Goal: Task Accomplishment & Management: Use online tool/utility

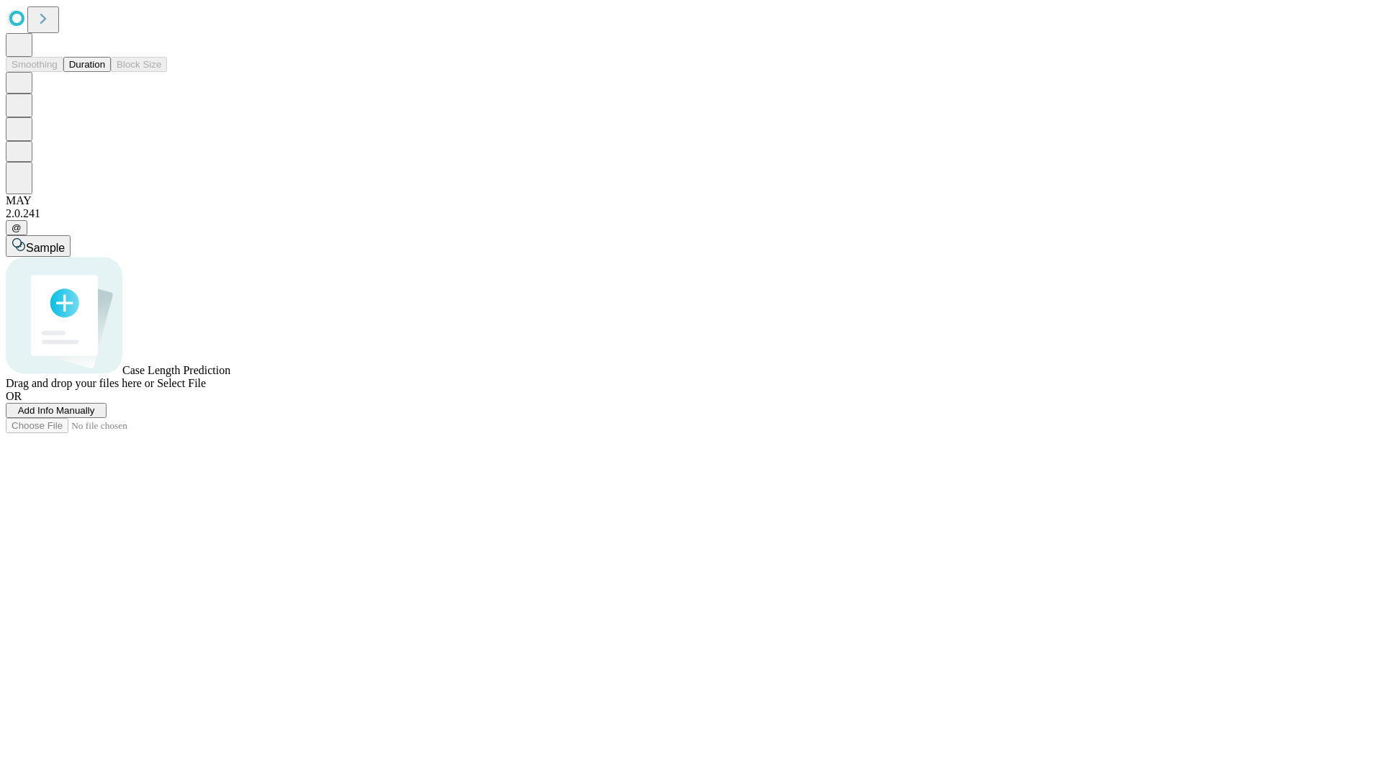
click at [95, 416] on span "Add Info Manually" at bounding box center [56, 410] width 77 height 11
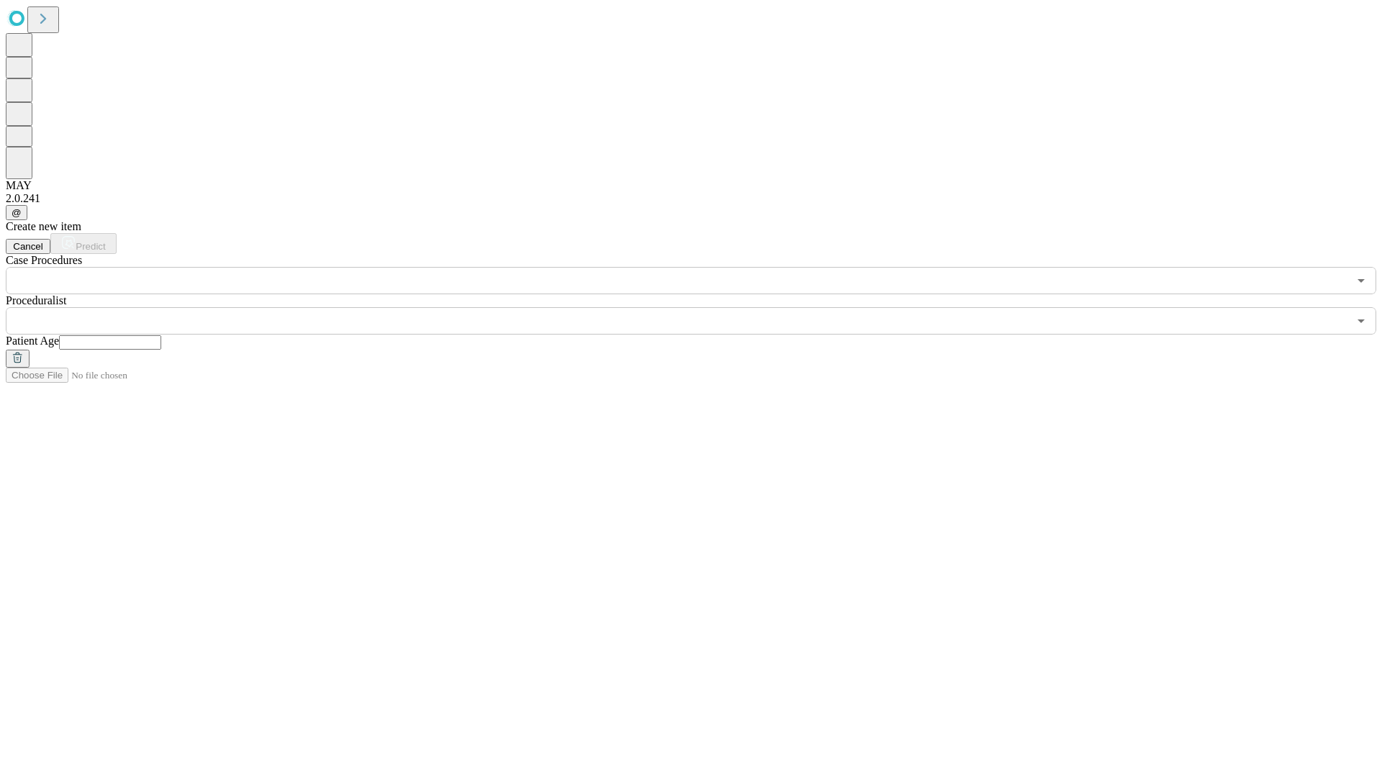
click at [161, 335] on input "text" at bounding box center [110, 342] width 102 height 14
type input "*"
click at [701, 307] on input "text" at bounding box center [677, 320] width 1342 height 27
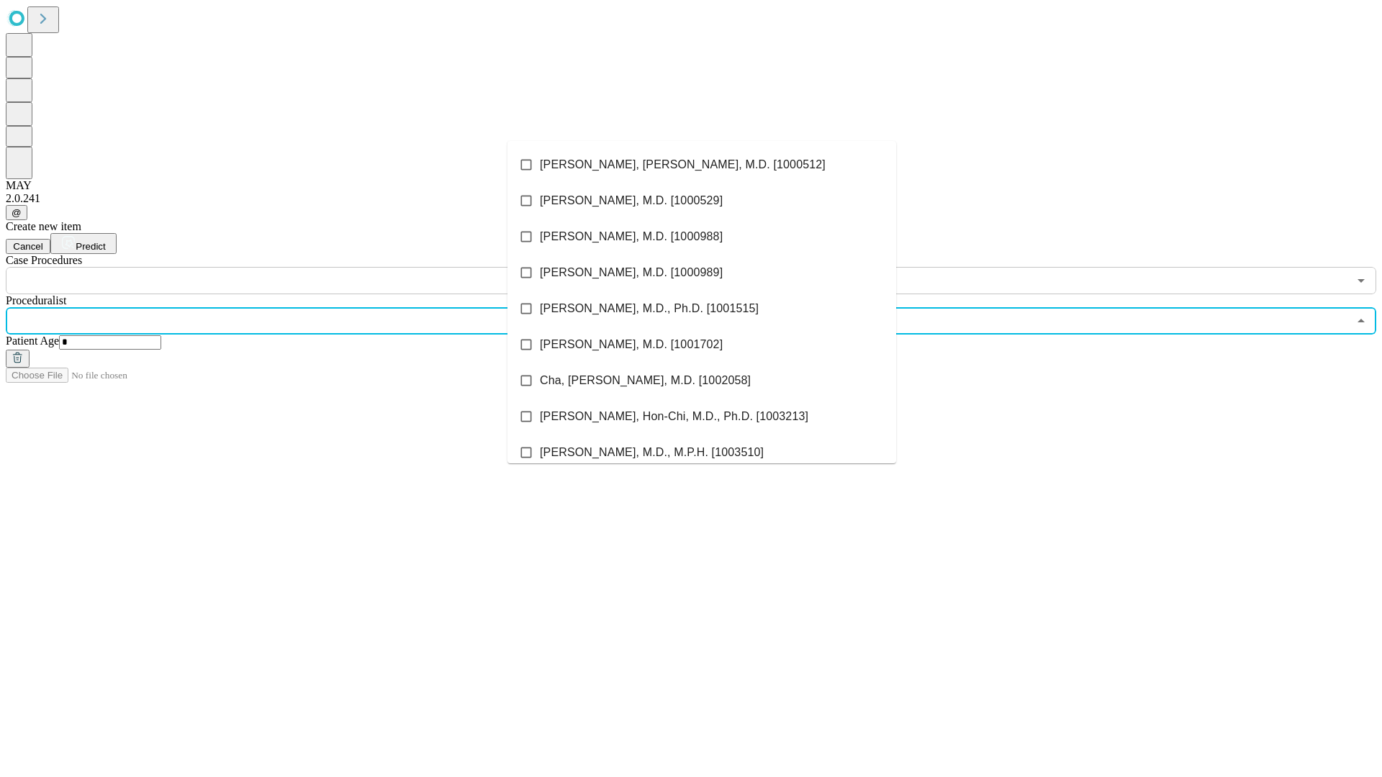
click at [702, 165] on li "[PERSON_NAME], [PERSON_NAME], M.D. [1000512]" at bounding box center [701, 165] width 389 height 36
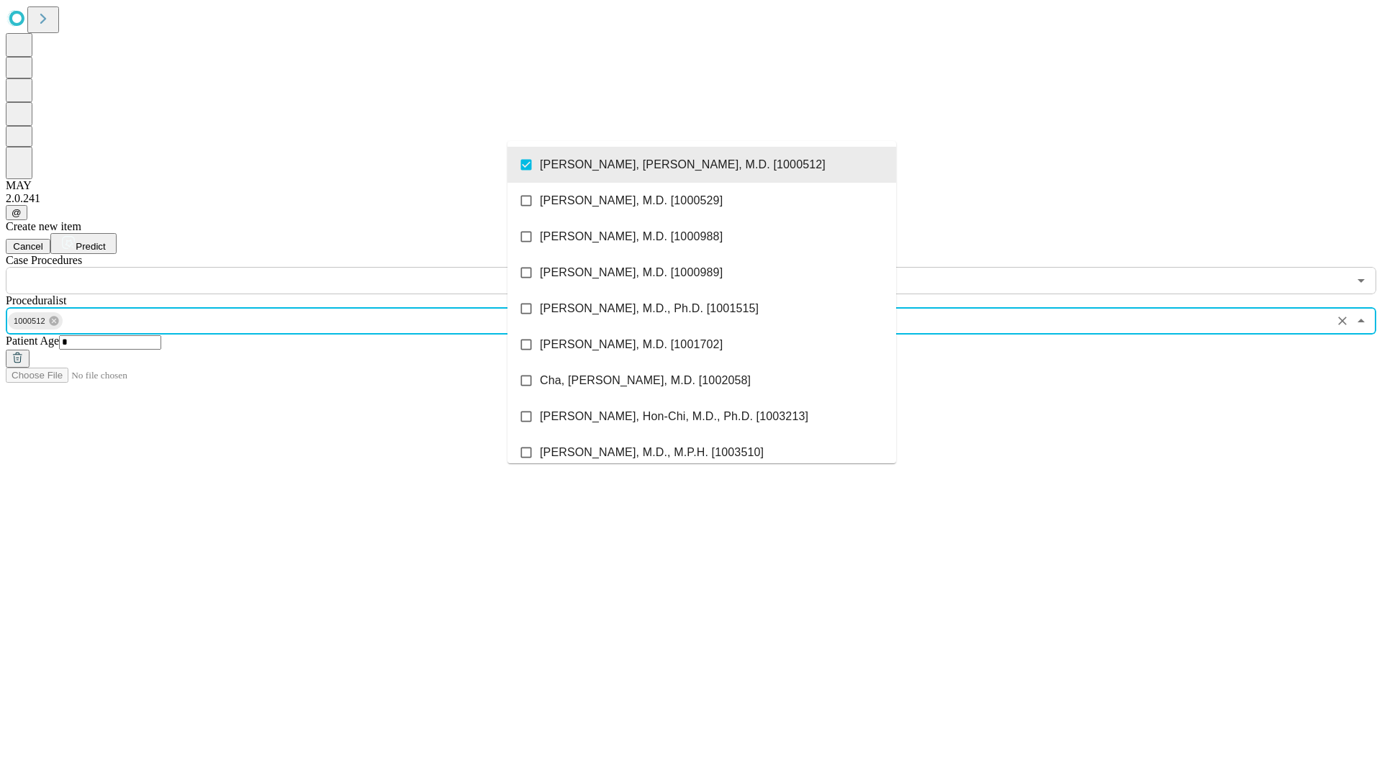
click at [302, 267] on input "text" at bounding box center [677, 280] width 1342 height 27
